Goal: Task Accomplishment & Management: Manage account settings

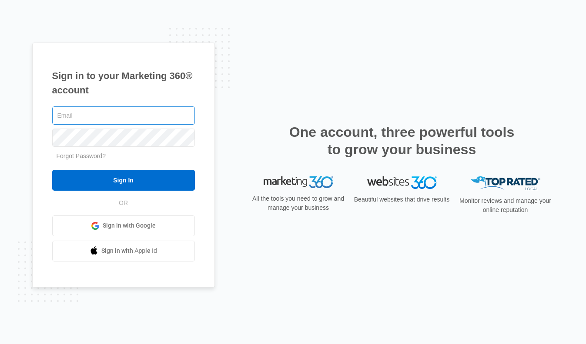
drag, startPoint x: 0, startPoint y: 0, endPoint x: 73, endPoint y: 113, distance: 134.6
click at [73, 113] on input "text" at bounding box center [123, 115] width 143 height 18
type input "[EMAIL_ADDRESS][DOMAIN_NAME]"
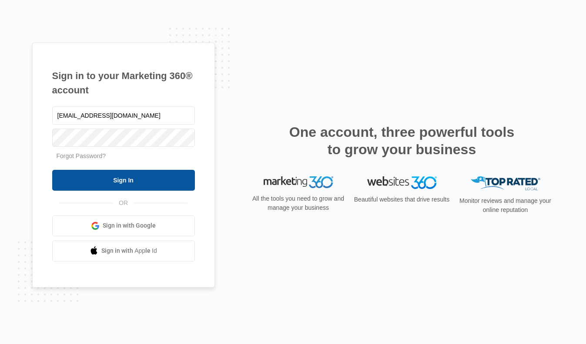
click at [135, 184] on input "Sign In" at bounding box center [123, 180] width 143 height 21
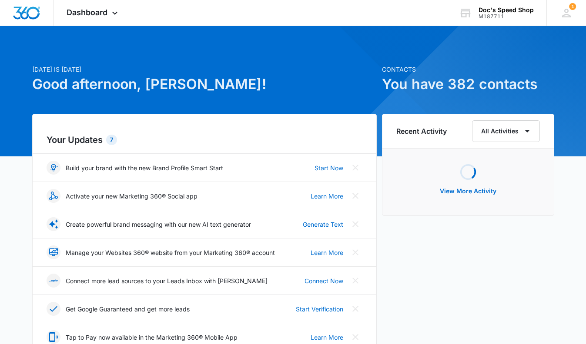
click at [103, 10] on span "Dashboard" at bounding box center [87, 12] width 41 height 9
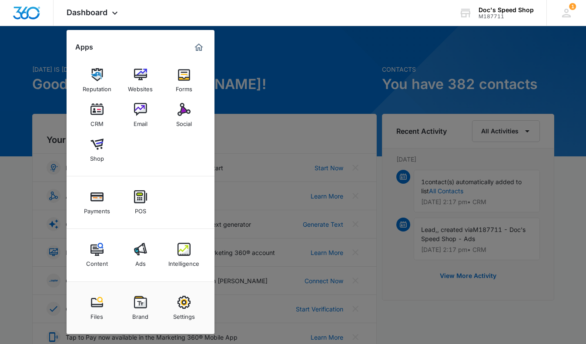
click at [96, 146] on img at bounding box center [96, 144] width 13 height 13
